Goal: Task Accomplishment & Management: Use online tool/utility

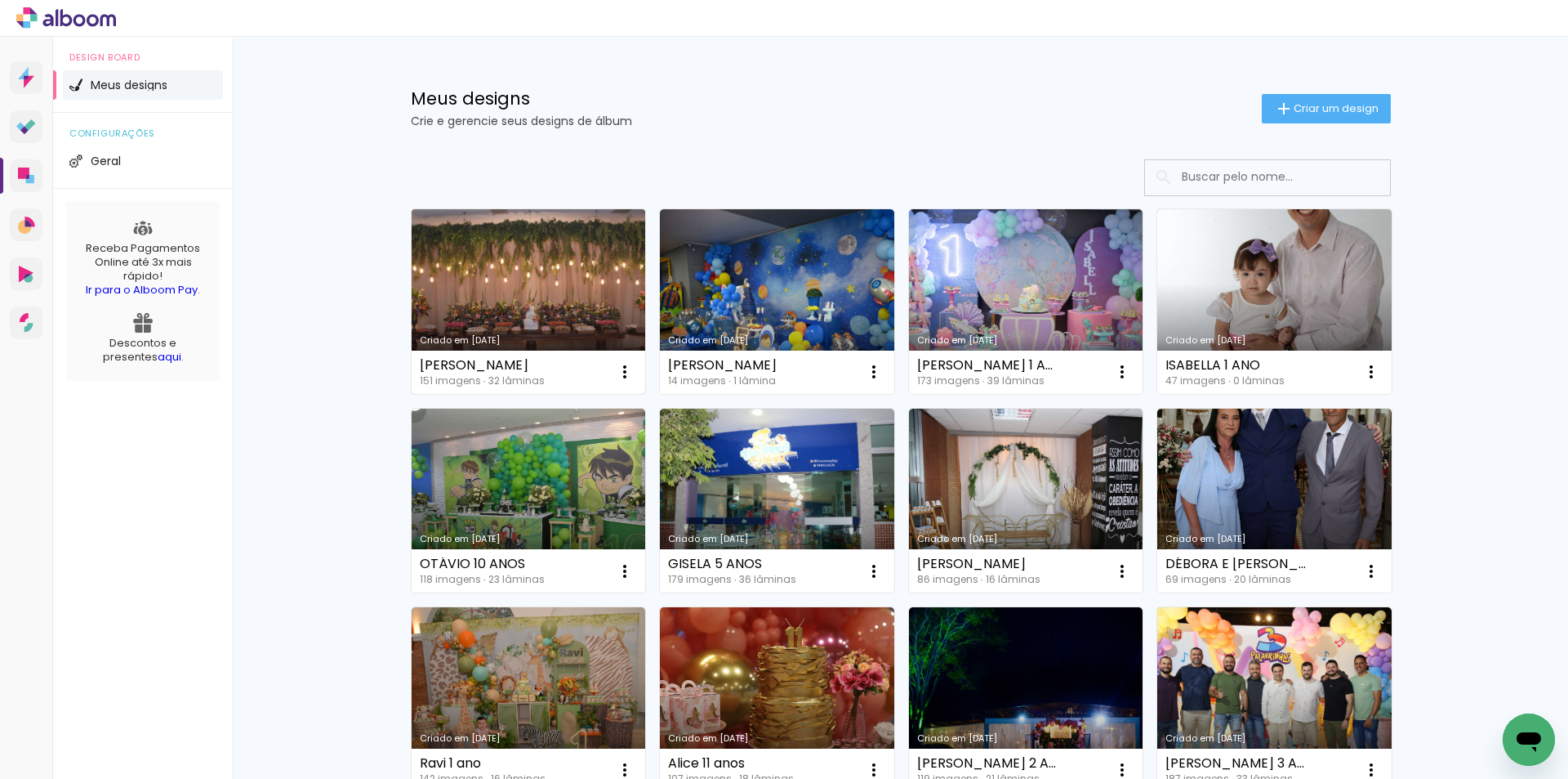
click at [504, 277] on link "Criado em [DATE]" at bounding box center [528, 302] width 234 height 185
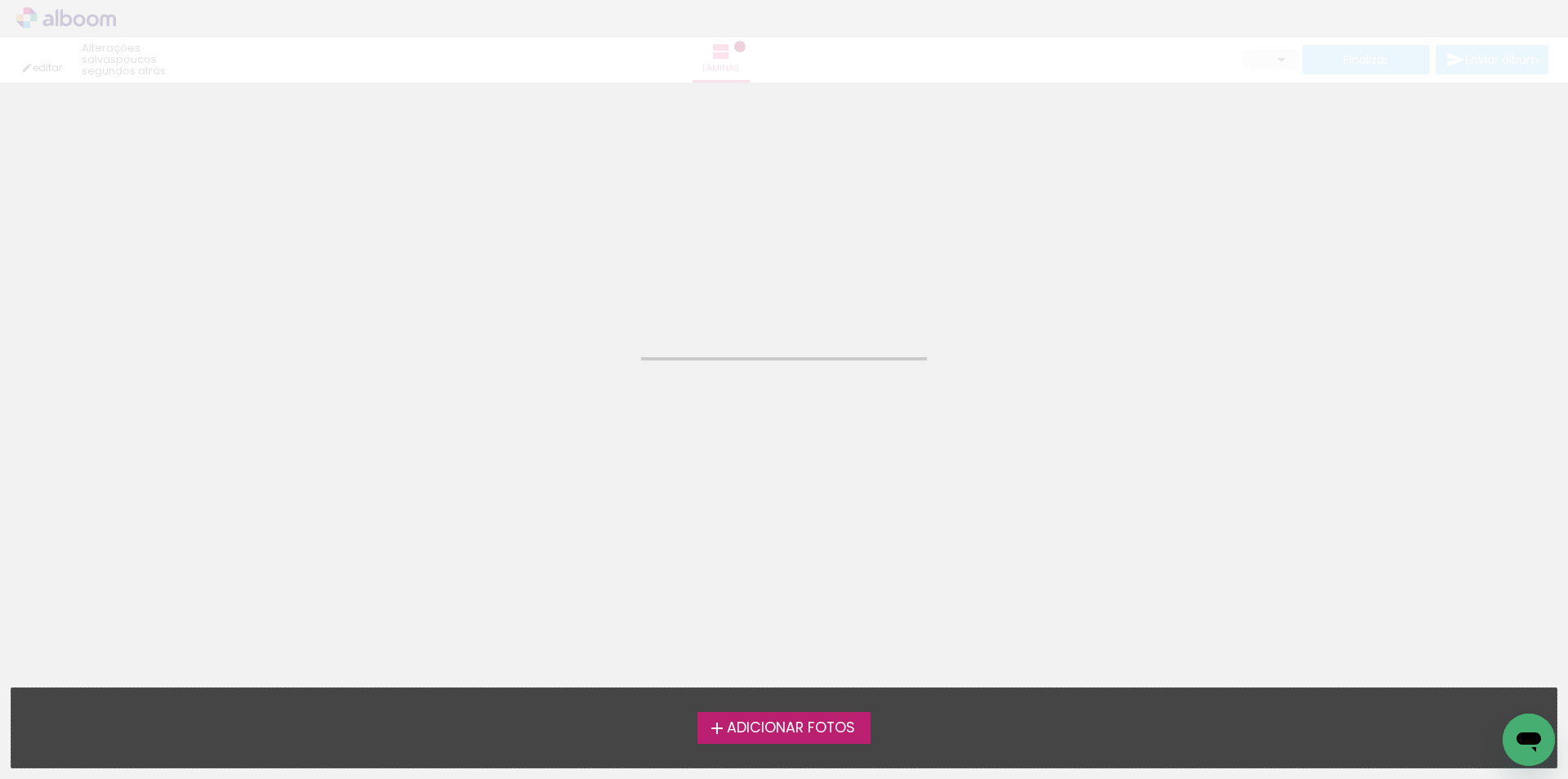
click at [504, 277] on neon-animated-pages "Confirmar Cancelar" at bounding box center [784, 431] width 1568 height 696
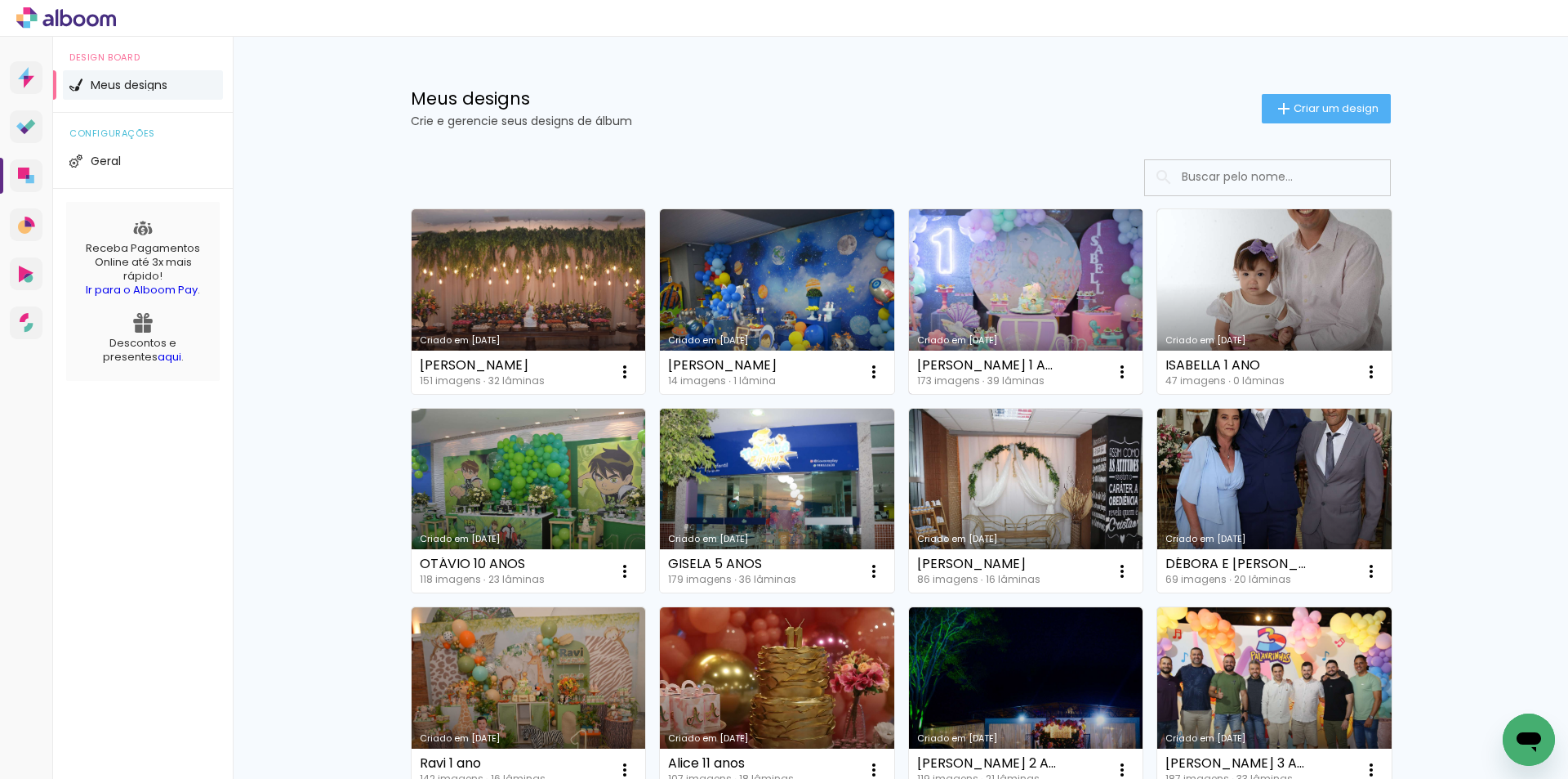
click at [985, 346] on link "Criado em [DATE]" at bounding box center [1025, 302] width 234 height 185
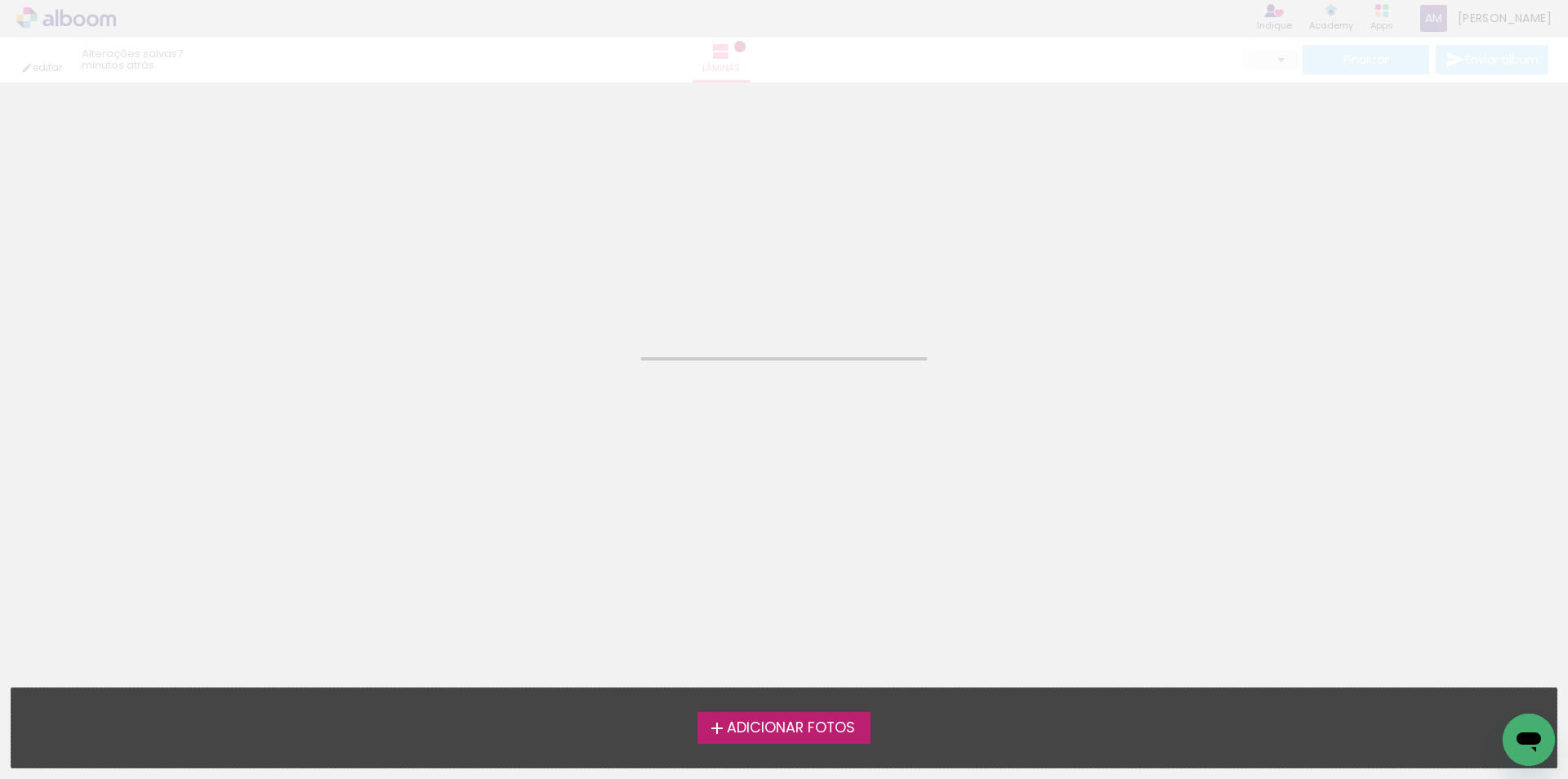
click at [985, 346] on neon-animated-pages "Confirmar Cancelar" at bounding box center [784, 431] width 1568 height 696
